Goal: Book appointment/travel/reservation

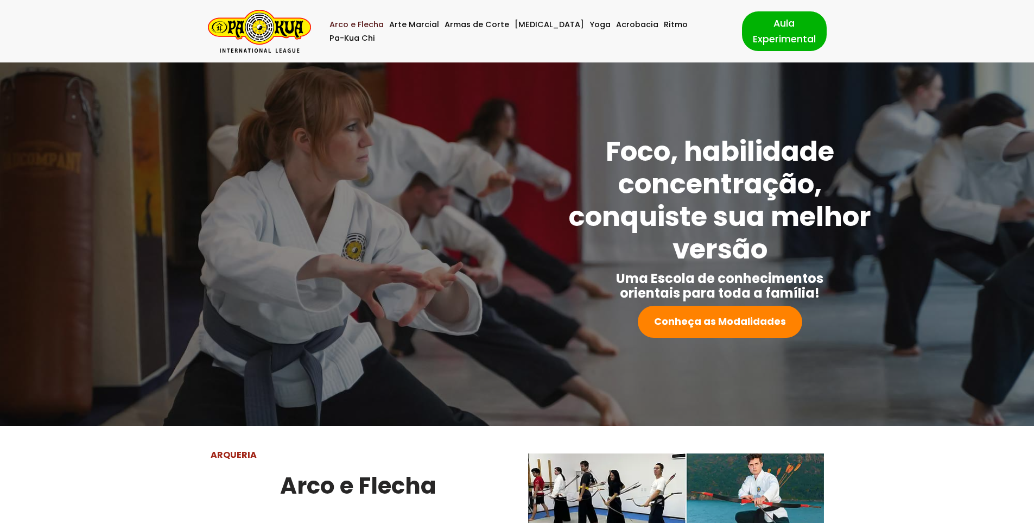
click at [361, 30] on link "Arco e Flecha" at bounding box center [356, 25] width 54 height 14
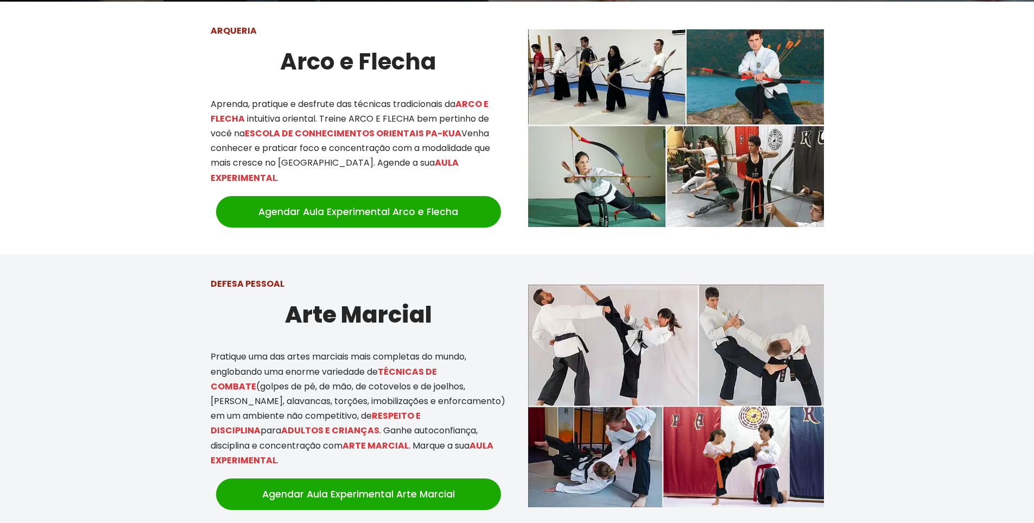
scroll to position [426, 0]
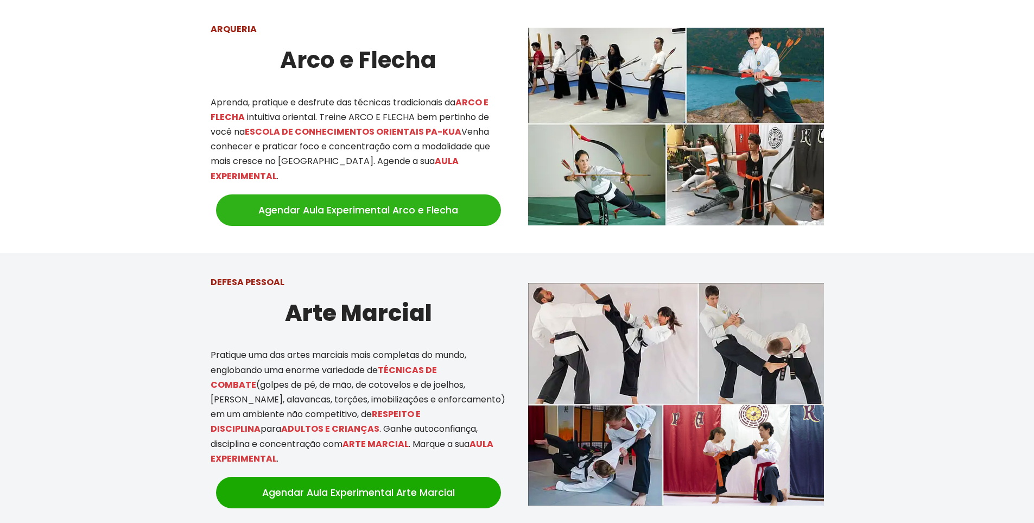
click at [396, 204] on link "Agendar Aula Experimental Arco e Flecha" at bounding box center [358, 209] width 285 height 31
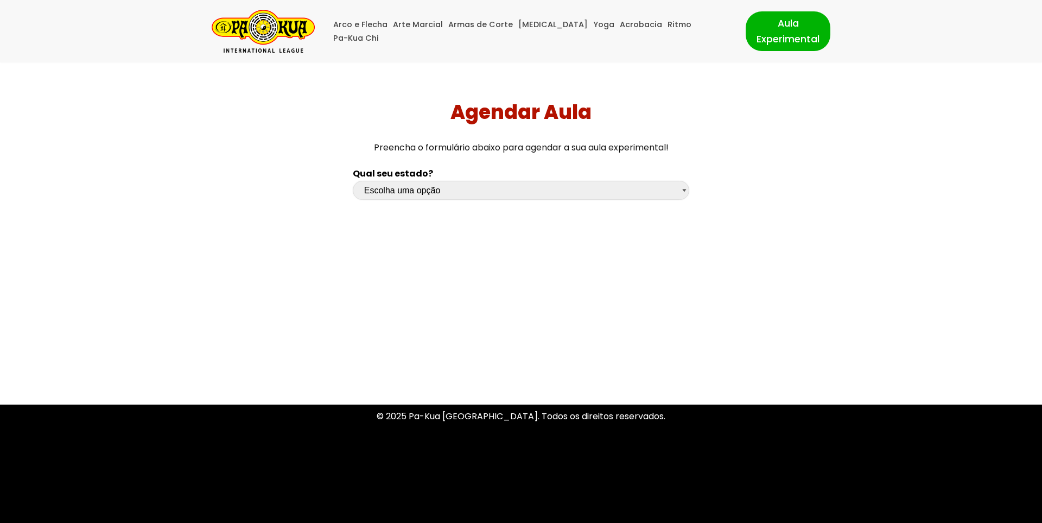
click at [403, 192] on select "Escolha uma opção Rio Grande do Sul Santa Catarina Paraná São Paulo Rio de Jane…" at bounding box center [521, 190] width 336 height 19
select select "sp"
click at [353, 181] on select "Escolha uma opção Rio Grande do Sul Santa Catarina Paraná São Paulo Rio de Jane…" at bounding box center [521, 190] width 336 height 19
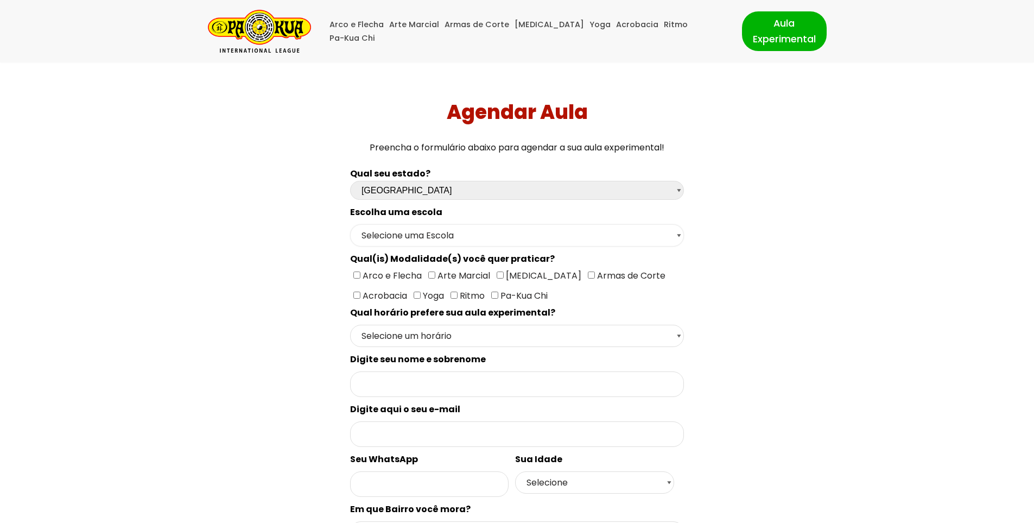
click at [549, 234] on select "Selecione uma Escola São Paulo - Escola Santa Cruz São Paulo - Escola Ana Rosa …" at bounding box center [517, 235] width 334 height 22
select select "São Paulo - Escola Ana Rosa"
click at [350, 224] on select "Selecione uma Escola São Paulo - Escola Santa Cruz São Paulo - Escola Ana Rosa …" at bounding box center [517, 235] width 334 height 22
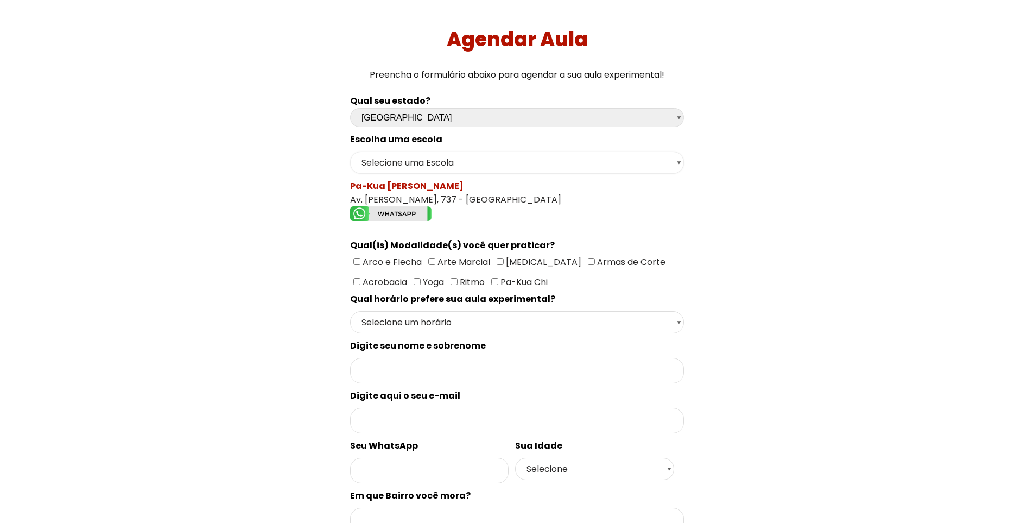
scroll to position [109, 0]
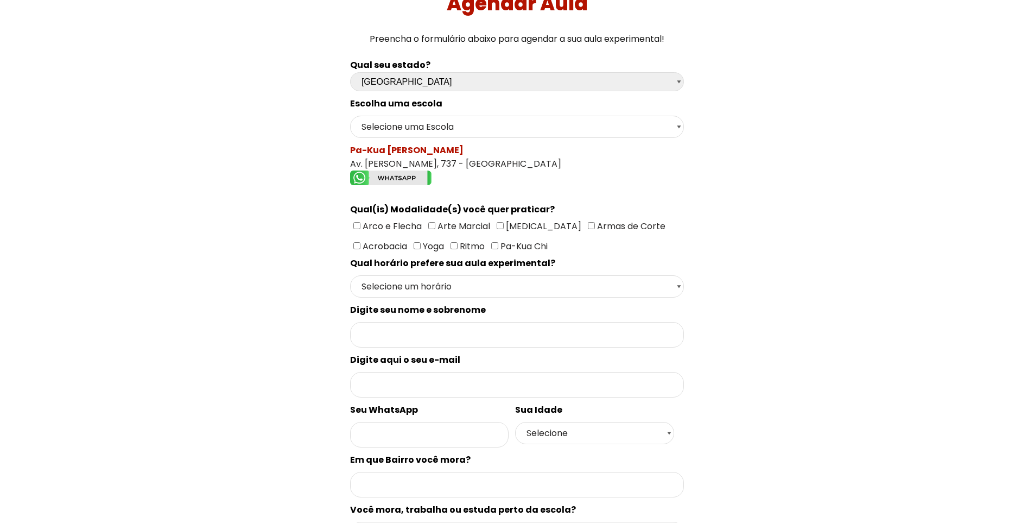
click at [354, 227] on input"] "Arco e Flecha" at bounding box center [356, 225] width 7 height 7
checkbox input"] "true"
click at [393, 291] on select "Selecione um horário Manhã Tarde Noite" at bounding box center [517, 286] width 334 height 22
click at [393, 290] on select "Selecione um horário Manhã Tarde Noite" at bounding box center [517, 286] width 334 height 22
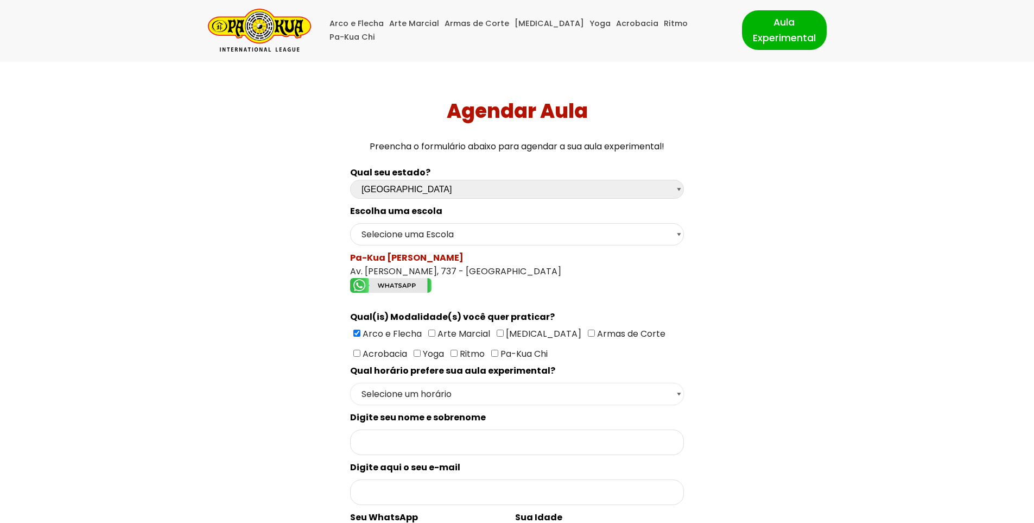
scroll to position [0, 0]
